Goal: Task Accomplishment & Management: Use online tool/utility

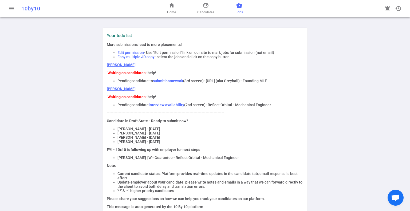
click at [238, 6] on span "business_center" at bounding box center [239, 5] width 6 height 6
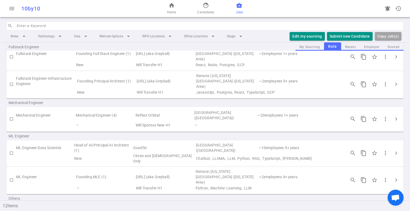
scroll to position [103, 0]
click at [302, 36] on button "Edit my sourcing" at bounding box center [306, 36] width 35 height 9
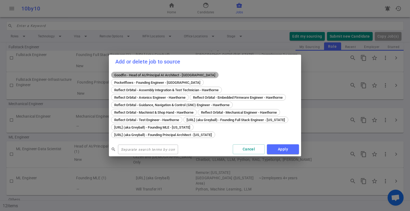
click at [169, 75] on span "Goodfin - Head of AI/Principal AI Architect - [GEOGRAPHIC_DATA]" at bounding box center [164, 75] width 105 height 4
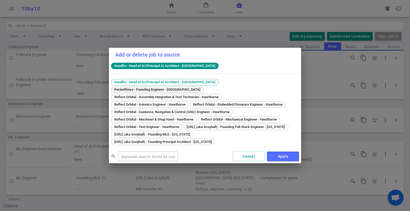
click at [202, 87] on span "Pocketflows - Founding Engineer - [GEOGRAPHIC_DATA]" at bounding box center [157, 89] width 90 height 4
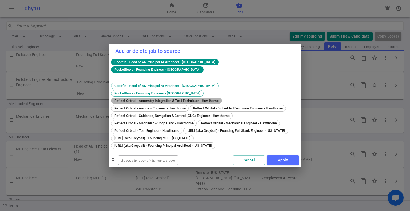
click at [185, 99] on span "Reflect Orbital - Assembly Integration & Test Technician - Hawthorne" at bounding box center [166, 101] width 108 height 4
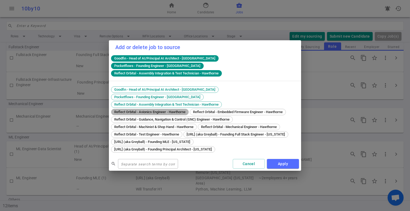
click at [182, 110] on span "Reflect Orbital - Avionics Engineer - Hawthorne" at bounding box center [149, 112] width 75 height 4
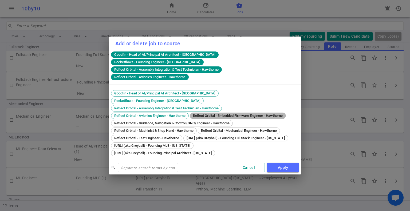
drag, startPoint x: 202, startPoint y: 101, endPoint x: 202, endPoint y: 106, distance: 4.8
click at [202, 113] on div "Reflect Orbital - Embedded Firmware Engineer - Hawthorne" at bounding box center [238, 116] width 96 height 6
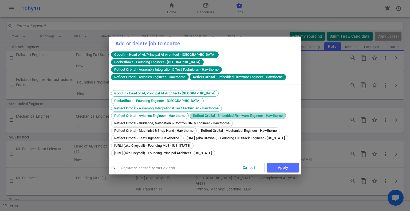
click at [195, 114] on span "Reflect Orbital - Embedded Firmware Engineer - Hawthorne" at bounding box center [237, 116] width 93 height 4
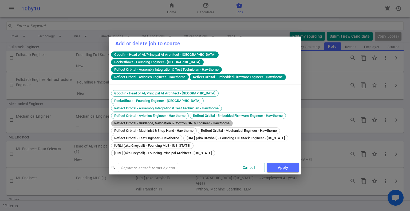
click at [186, 121] on span "Reflect Orbital - Guidance, Navigation & Control (GNC) Engineer - Hawthorne" at bounding box center [171, 123] width 119 height 4
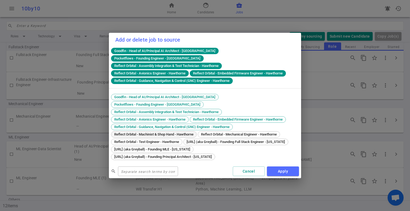
click at [180, 132] on span "Reflect Orbital - Machinist & Shop Hand - Hawthorne" at bounding box center [153, 134] width 83 height 4
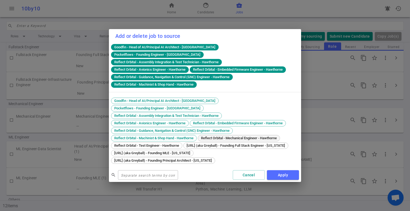
click at [216, 136] on span "Reflect Orbital - Mechanical Engineer - Hawthorne" at bounding box center [238, 138] width 79 height 4
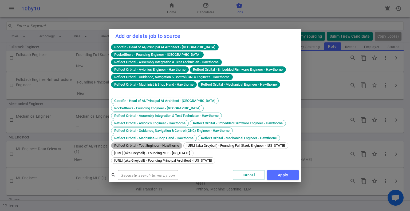
click at [166, 143] on span "Reflect Orbital - Test Engineer - Hawthorne" at bounding box center [146, 145] width 69 height 4
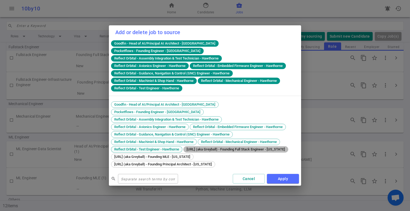
click at [183, 146] on div "[URL] (aka Greyball) - Founding Full Stack Engineer - [US_STATE]" at bounding box center [235, 149] width 105 height 6
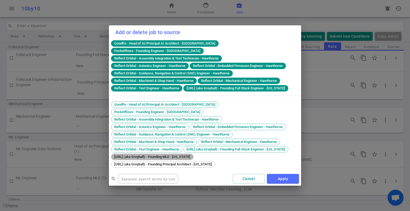
click at [189, 156] on span "[URL] (aka Greyball) - Founding MLE - [US_STATE]" at bounding box center [152, 157] width 80 height 4
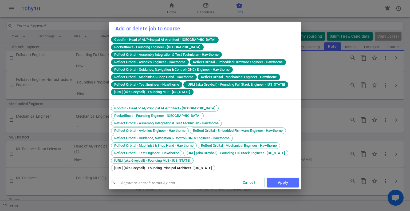
click at [190, 167] on span "[URL] (aka Greyball) - Founding Principal Architect - [US_STATE]" at bounding box center [162, 168] width 101 height 4
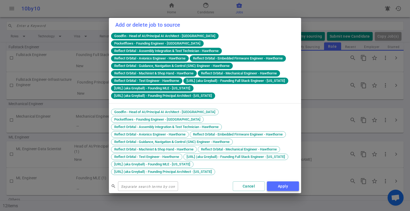
click at [286, 186] on button "Apply" at bounding box center [283, 186] width 32 height 10
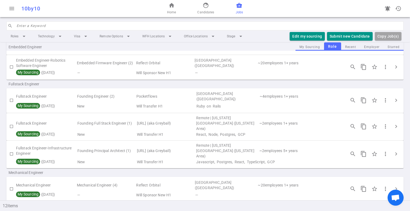
scroll to position [80, 0]
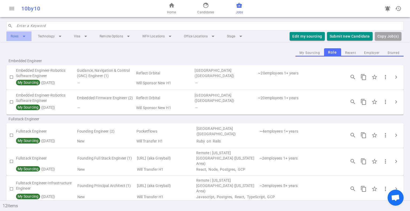
click at [18, 35] on li "Roles arrow_drop_down" at bounding box center [18, 36] width 25 height 10
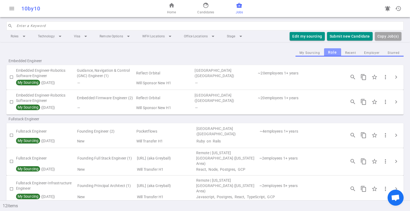
click at [332, 52] on button "Role" at bounding box center [332, 52] width 17 height 8
